Goal: Book appointment/travel/reservation

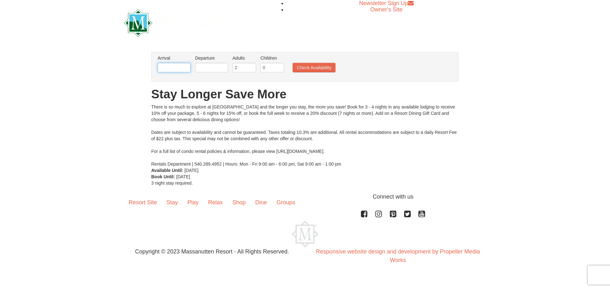
click at [165, 68] on input "text" at bounding box center [174, 68] width 33 height 10
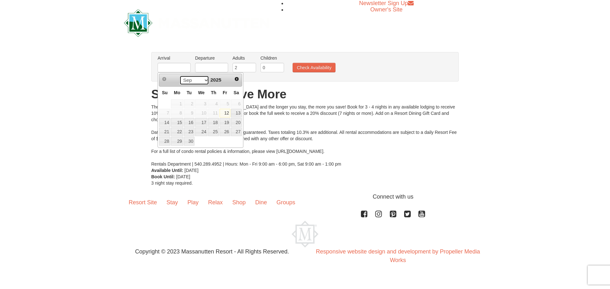
click at [201, 78] on select "Sep Oct Nov Dec" at bounding box center [195, 81] width 30 height 10
click at [218, 79] on span "2025" at bounding box center [215, 79] width 11 height 5
click at [235, 80] on span "Next" at bounding box center [236, 79] width 5 height 5
click at [238, 77] on span "Next" at bounding box center [236, 79] width 5 height 5
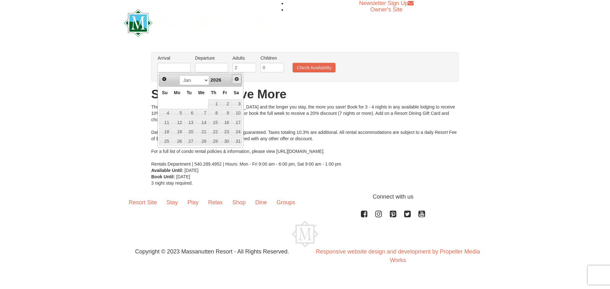
click at [238, 77] on span "Next" at bounding box center [236, 79] width 5 height 5
click at [167, 138] on link "29" at bounding box center [164, 141] width 11 height 9
type input "[DATE]"
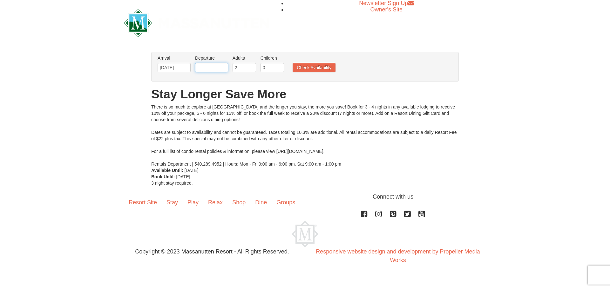
click at [205, 67] on input "text" at bounding box center [211, 68] width 33 height 10
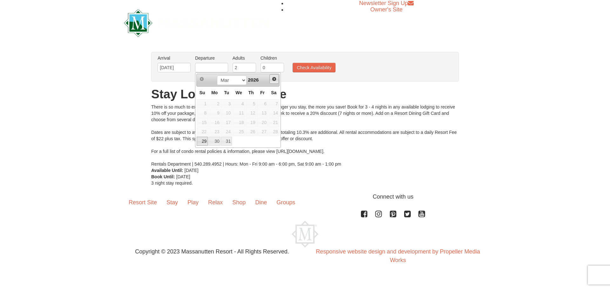
click at [275, 82] on span "Next" at bounding box center [274, 79] width 5 height 5
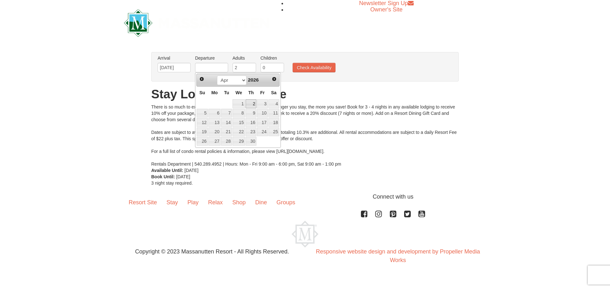
click at [253, 105] on link "2" at bounding box center [251, 103] width 11 height 9
type input "[DATE]"
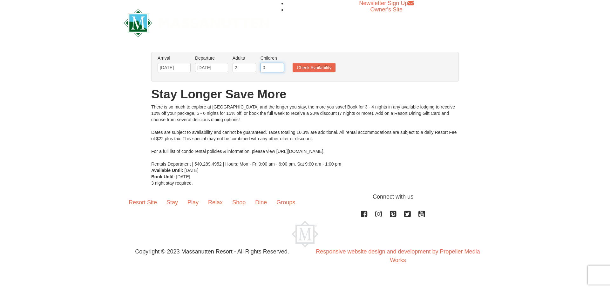
click at [269, 66] on input "0" at bounding box center [273, 68] width 24 height 10
click at [281, 66] on input "1" at bounding box center [273, 68] width 24 height 10
click at [281, 66] on input "2" at bounding box center [273, 68] width 24 height 10
click at [281, 66] on input "3" at bounding box center [273, 68] width 24 height 10
type input "4"
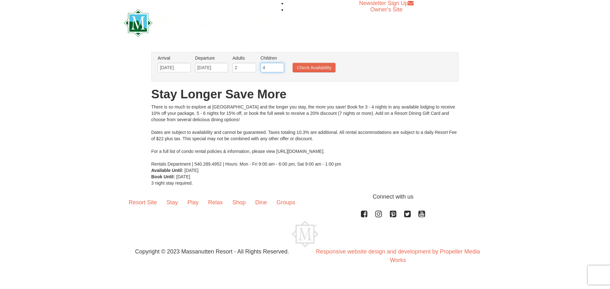
click at [281, 66] on input "4" at bounding box center [273, 68] width 24 height 10
click at [265, 108] on div "There is so much to explore at [GEOGRAPHIC_DATA] and the longer you stay, the m…" at bounding box center [305, 136] width 308 height 64
click at [210, 72] on input "[DATE]" at bounding box center [211, 68] width 33 height 10
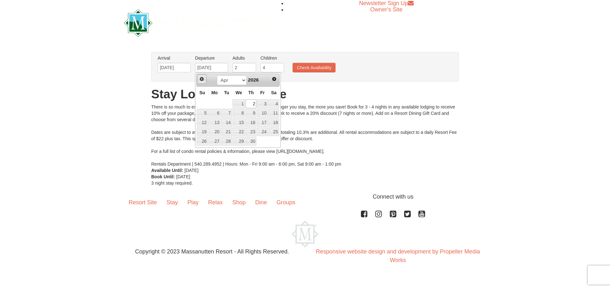
click at [203, 81] on span "Prev" at bounding box center [201, 79] width 5 height 5
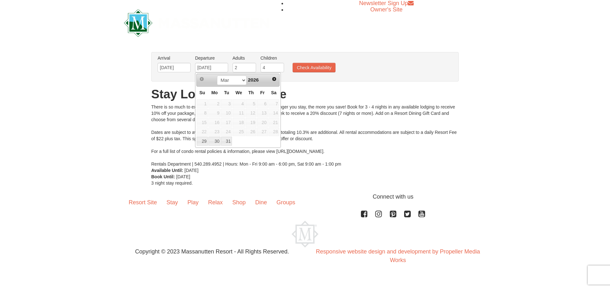
click at [221, 112] on span "10" at bounding box center [226, 113] width 11 height 9
click at [173, 67] on input "[DATE]" at bounding box center [174, 68] width 33 height 10
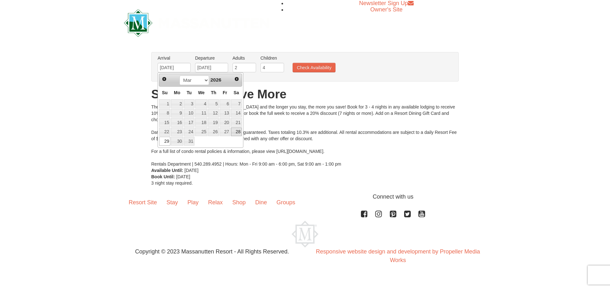
click at [233, 129] on link "28" at bounding box center [236, 132] width 11 height 9
type input "[DATE]"
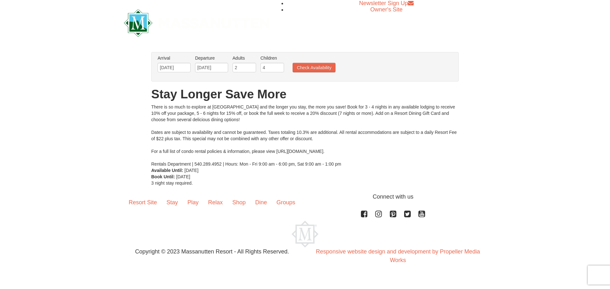
click at [243, 125] on div "There is so much to explore at [GEOGRAPHIC_DATA] and the longer you stay, the m…" at bounding box center [305, 136] width 308 height 64
click at [300, 68] on button "Check Availability" at bounding box center [314, 68] width 43 height 10
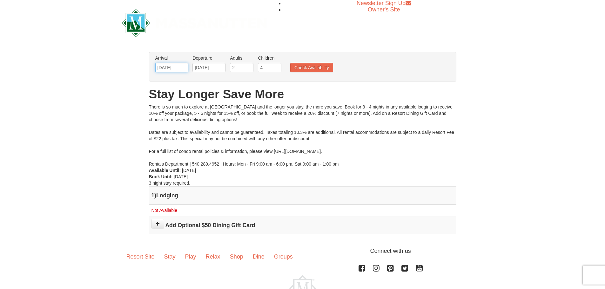
click at [173, 68] on input "03/28/2026" at bounding box center [171, 68] width 33 height 10
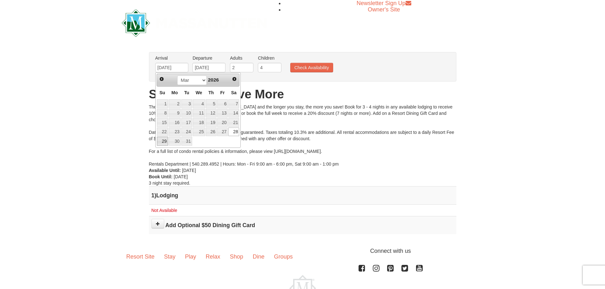
click at [164, 140] on link "29" at bounding box center [162, 141] width 11 height 9
type input "[DATE]"
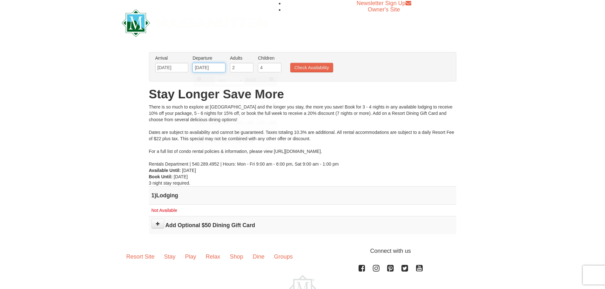
click at [212, 67] on input "04/02/2026" at bounding box center [209, 68] width 33 height 10
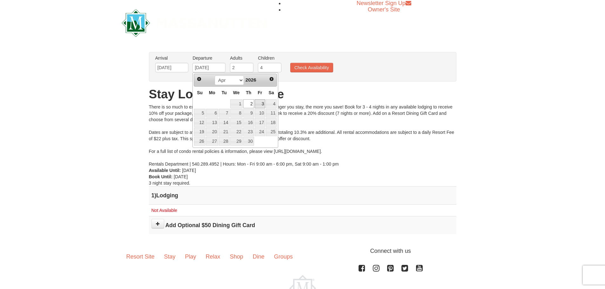
click at [261, 106] on link "3" at bounding box center [260, 103] width 11 height 9
type input "[DATE]"
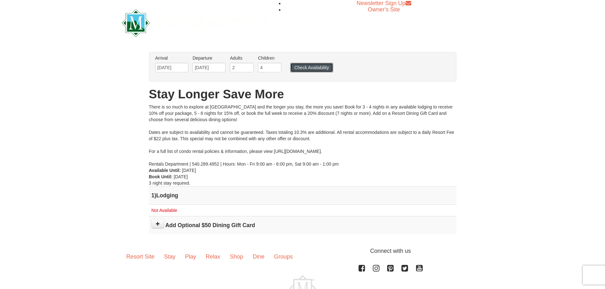
click at [308, 70] on button "Check Availability" at bounding box center [311, 68] width 43 height 10
click at [214, 65] on input "[DATE]" at bounding box center [209, 68] width 33 height 10
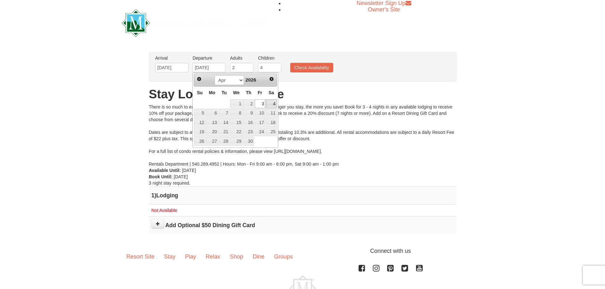
click at [272, 105] on link "4" at bounding box center [271, 103] width 11 height 9
type input "[DATE]"
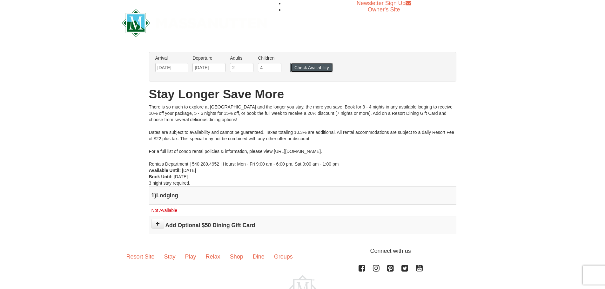
click at [310, 69] on button "Check Availability" at bounding box center [311, 68] width 43 height 10
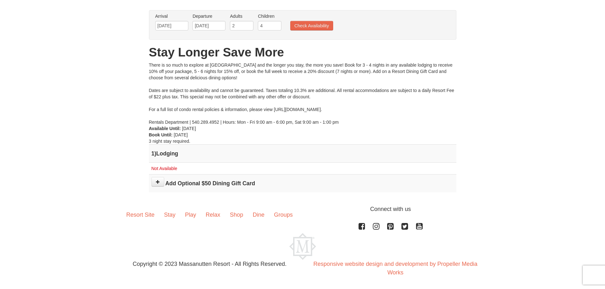
scroll to position [26, 0]
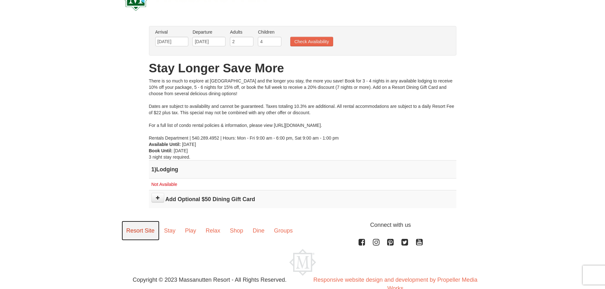
click at [143, 228] on link "Resort Site" at bounding box center [141, 231] width 38 height 20
